Goal: Navigation & Orientation: Find specific page/section

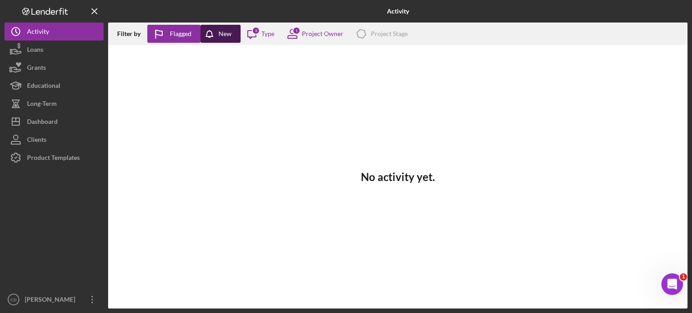
click at [219, 34] on div "New" at bounding box center [224, 34] width 13 height 18
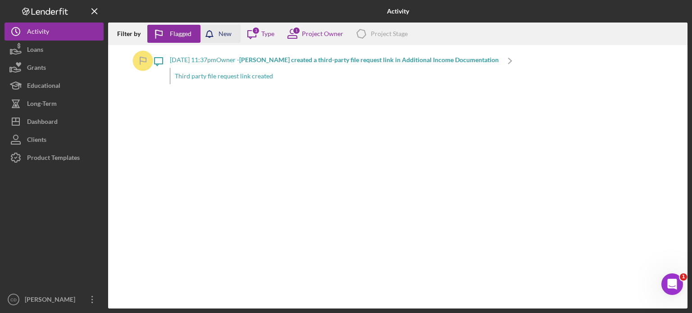
click at [219, 34] on div "New" at bounding box center [224, 34] width 13 height 18
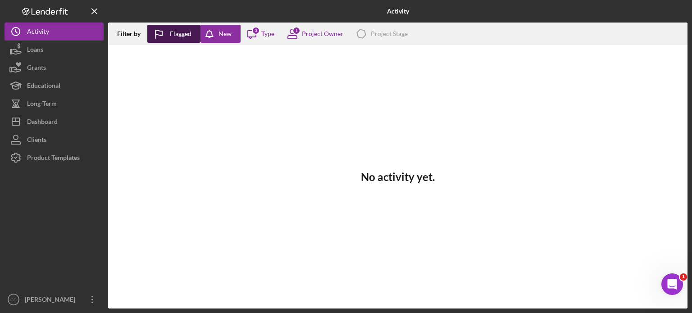
click at [175, 33] on div "Flagged" at bounding box center [181, 34] width 22 height 18
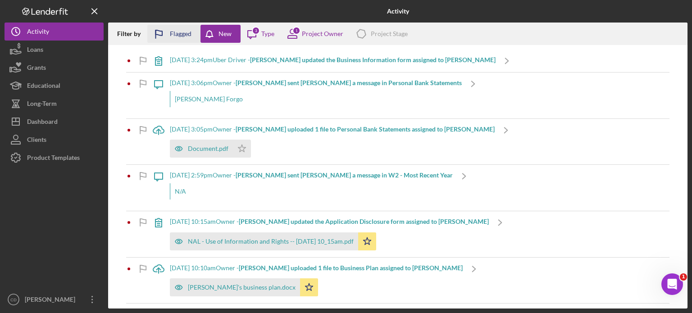
click at [175, 33] on div "Flagged" at bounding box center [181, 34] width 22 height 18
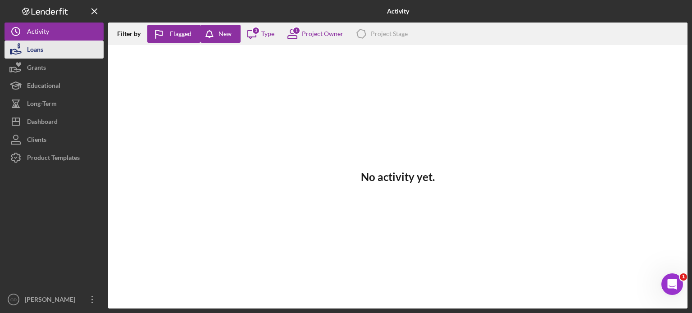
click at [39, 50] on div "Loans" at bounding box center [35, 51] width 16 height 20
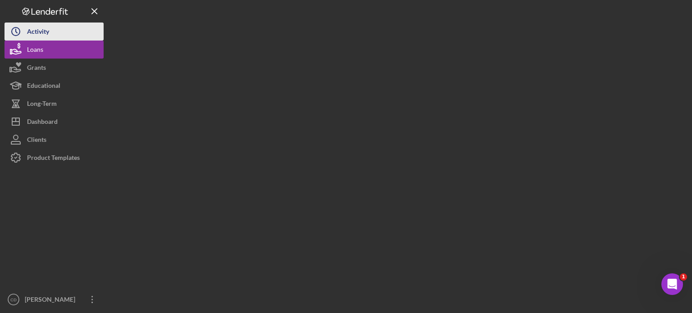
click at [41, 36] on div "Activity" at bounding box center [38, 33] width 22 height 20
